Goal: Task Accomplishment & Management: Use online tool/utility

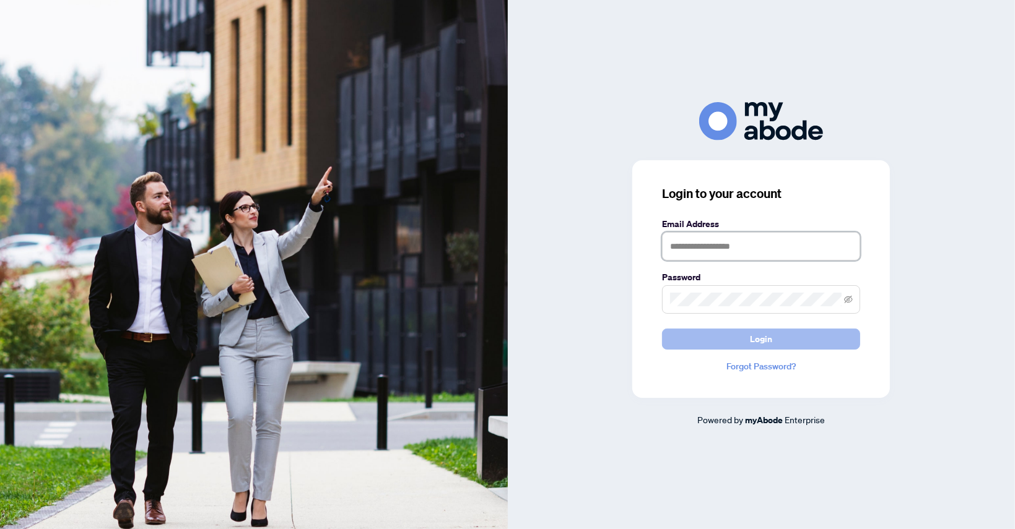
type input "**********"
click at [760, 343] on span "Login" at bounding box center [761, 339] width 22 height 20
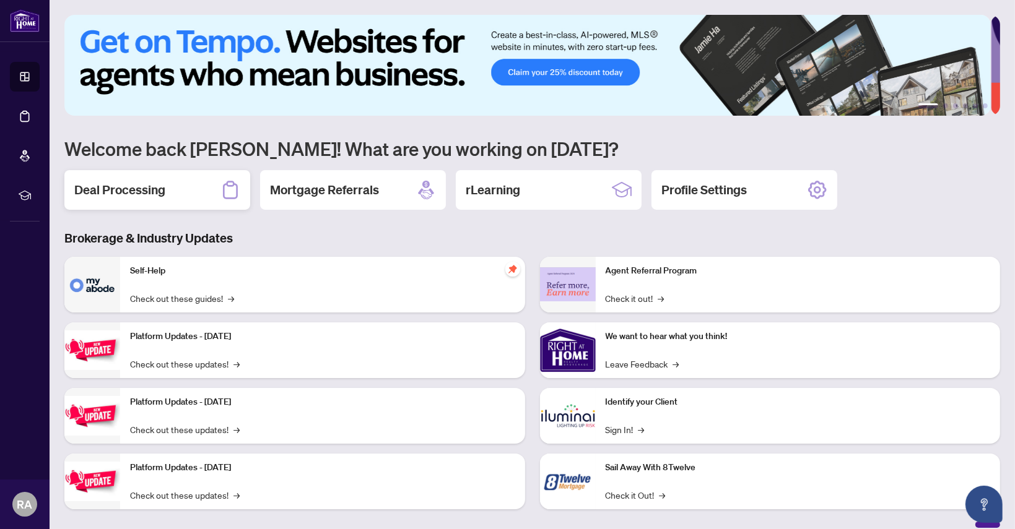
click at [160, 181] on h2 "Deal Processing" at bounding box center [119, 189] width 91 height 17
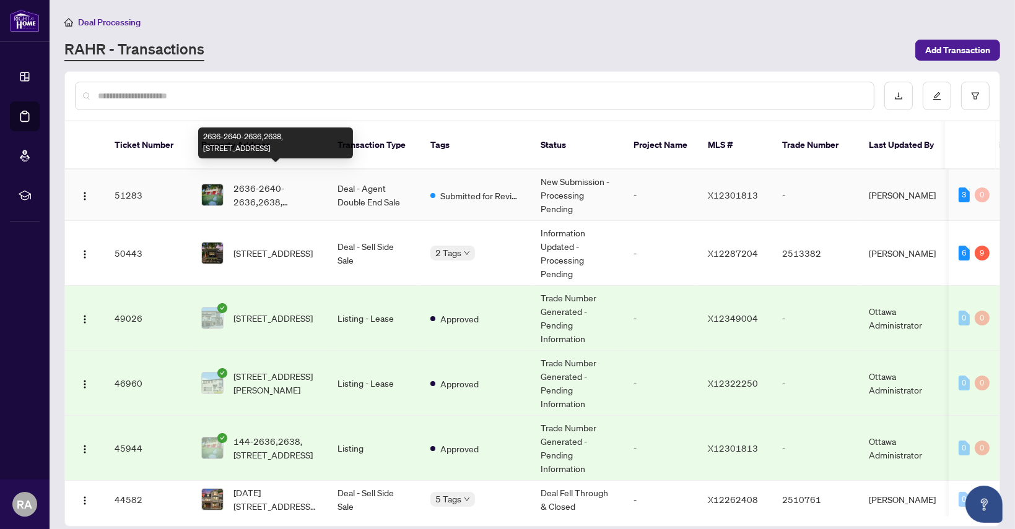
click at [253, 181] on span "2636-2640-2636,2638,2640 Carling Ave, Ottawa, Ontario K2B 7H9, Canada" at bounding box center [275, 194] width 84 height 27
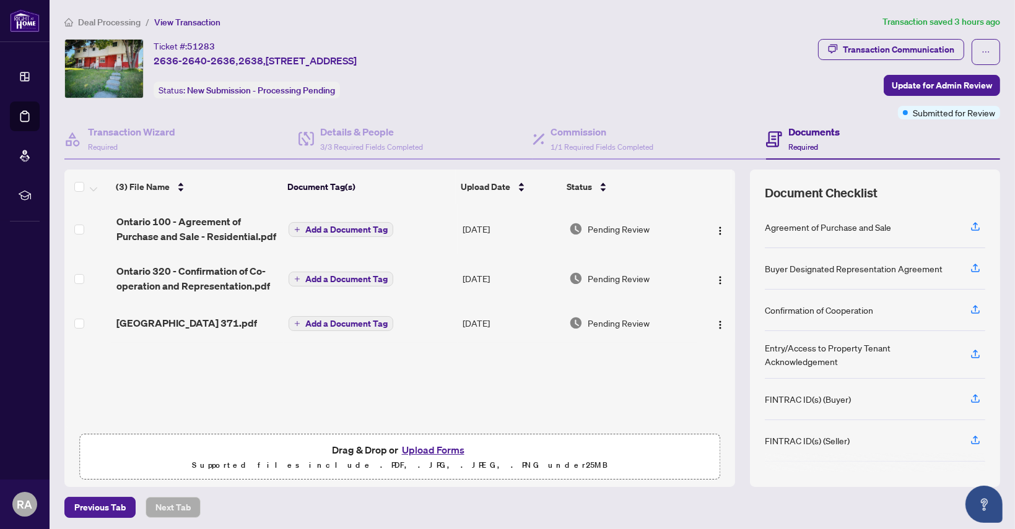
click at [418, 453] on button "Upload Forms" at bounding box center [433, 450] width 70 height 16
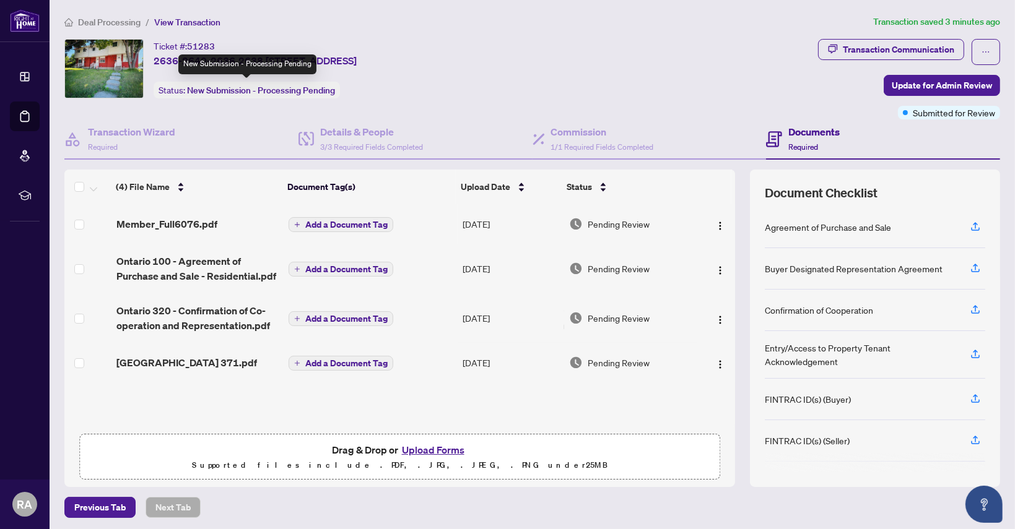
click at [241, 86] on span "New Submission - Processing Pending" at bounding box center [261, 90] width 148 height 11
